Goal: Navigation & Orientation: Find specific page/section

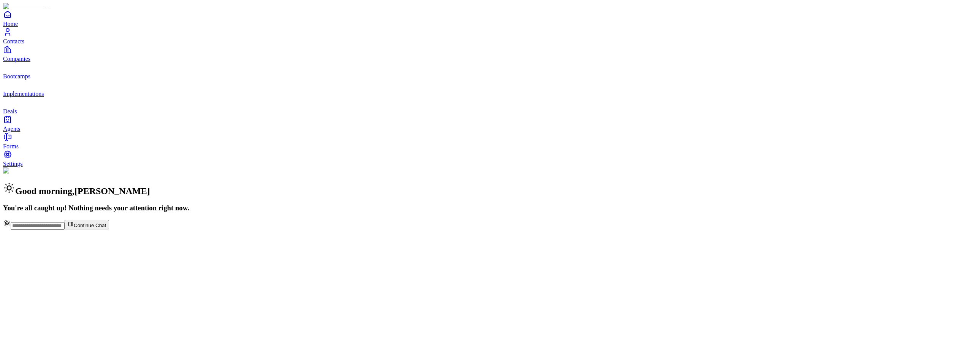
click at [24, 44] on span "Contacts" at bounding box center [13, 41] width 21 height 6
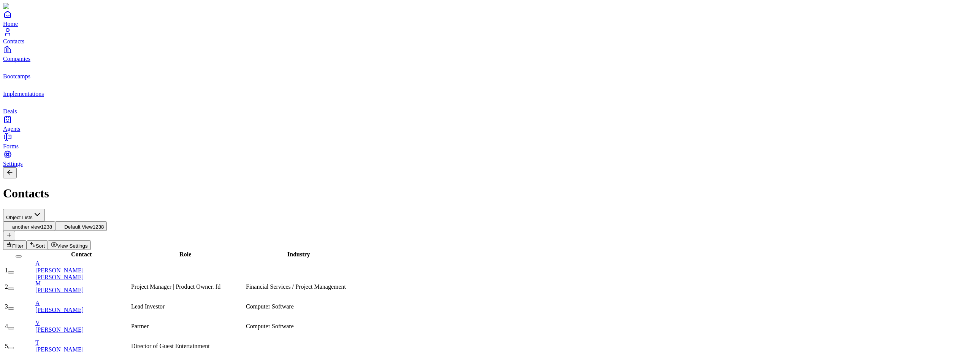
click at [20, 114] on link "Deals" at bounding box center [486, 105] width 967 height 17
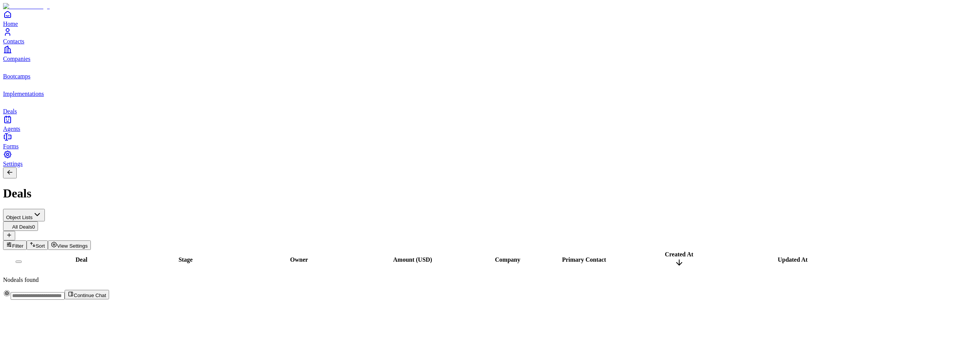
click at [20, 132] on span "Agents" at bounding box center [11, 128] width 17 height 6
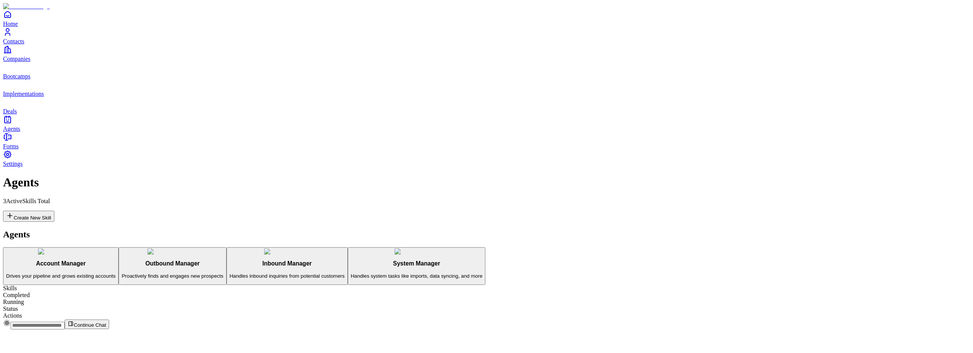
click at [29, 97] on span "Implementations" at bounding box center [23, 93] width 41 height 6
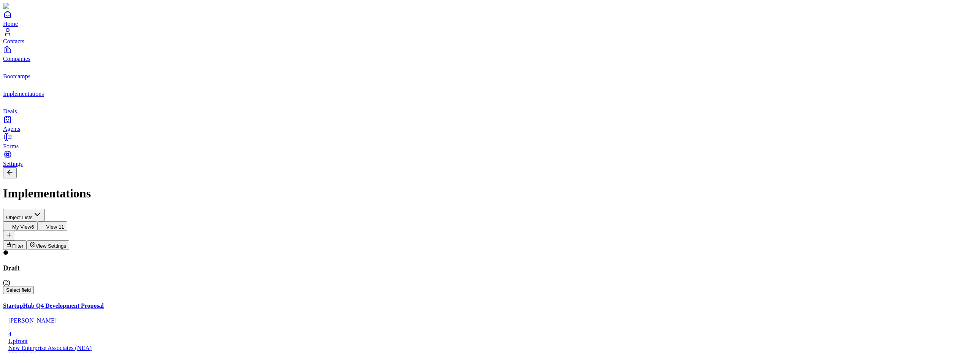
click at [17, 62] on link "Companies" at bounding box center [486, 53] width 967 height 17
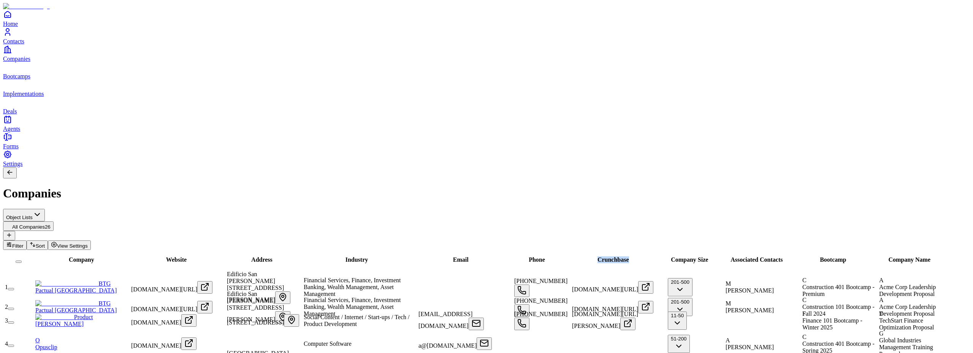
drag, startPoint x: 587, startPoint y: 75, endPoint x: 612, endPoint y: 77, distance: 25.2
click at [612, 251] on tr "Company Website Address Industry Email Phone Crunchbase Company Size Associated…" at bounding box center [845, 260] width 1682 height 18
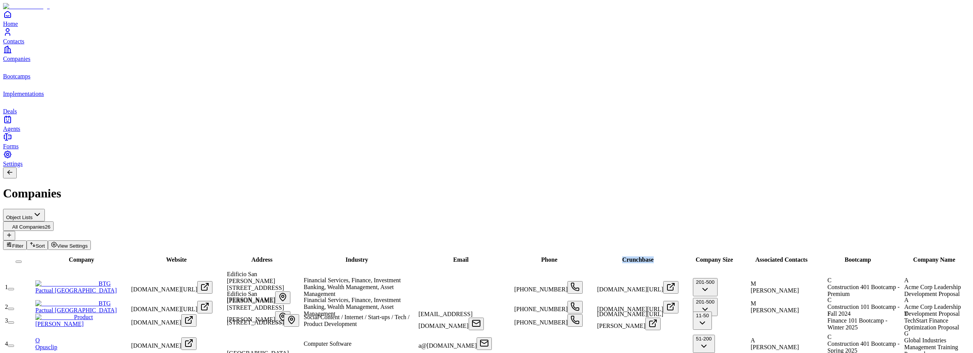
scroll to position [0, 325]
drag, startPoint x: 592, startPoint y: 70, endPoint x: 700, endPoint y: 74, distance: 107.6
click at [700, 251] on tr "Company Website Address Industry Email Phone Crunchbase Company Size Associated…" at bounding box center [857, 260] width 1707 height 18
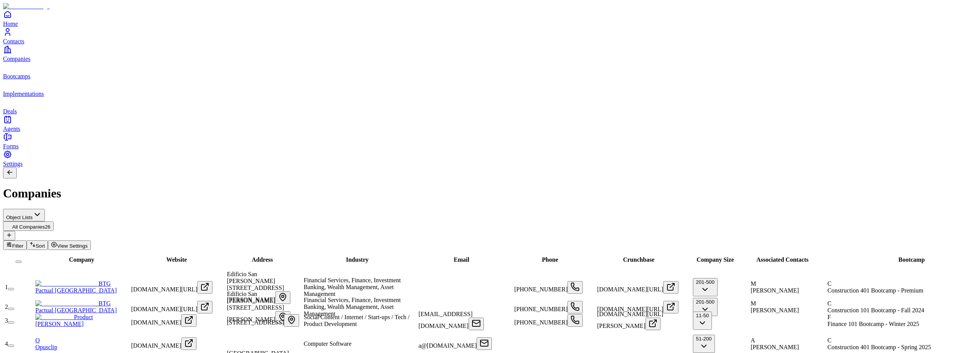
click at [597, 306] on span "[DOMAIN_NAME][URL]" at bounding box center [630, 309] width 66 height 6
click at [666, 302] on icon "Open" at bounding box center [670, 306] width 9 height 9
click at [308, 209] on div "Object Lists All Companies 26 Filter Sort View Settings" at bounding box center [486, 229] width 967 height 41
